Goal: Information Seeking & Learning: Learn about a topic

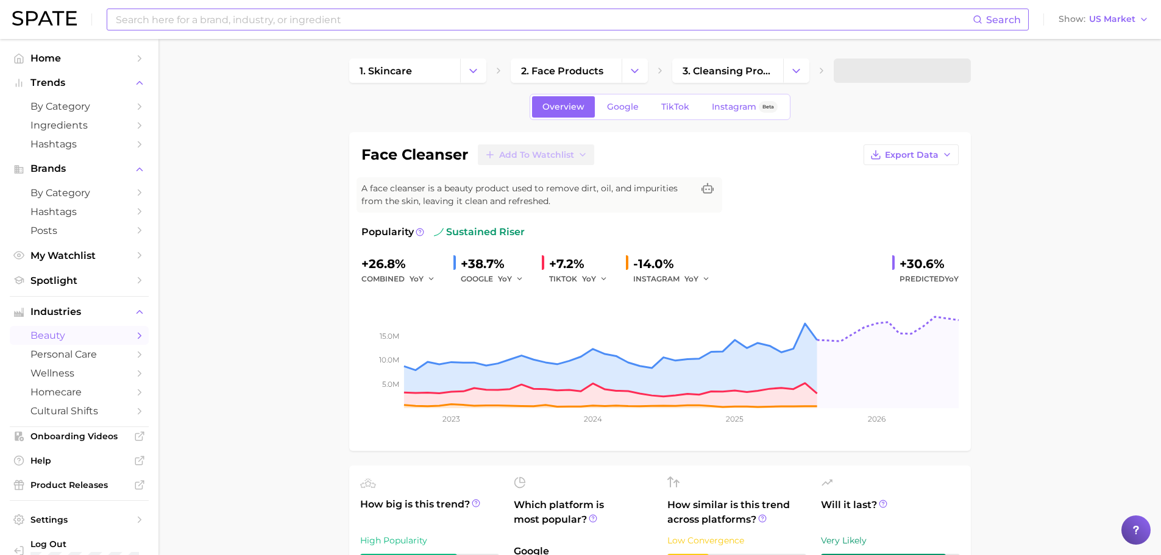
click at [252, 29] on input at bounding box center [544, 19] width 858 height 21
